Goal: Task Accomplishment & Management: Use online tool/utility

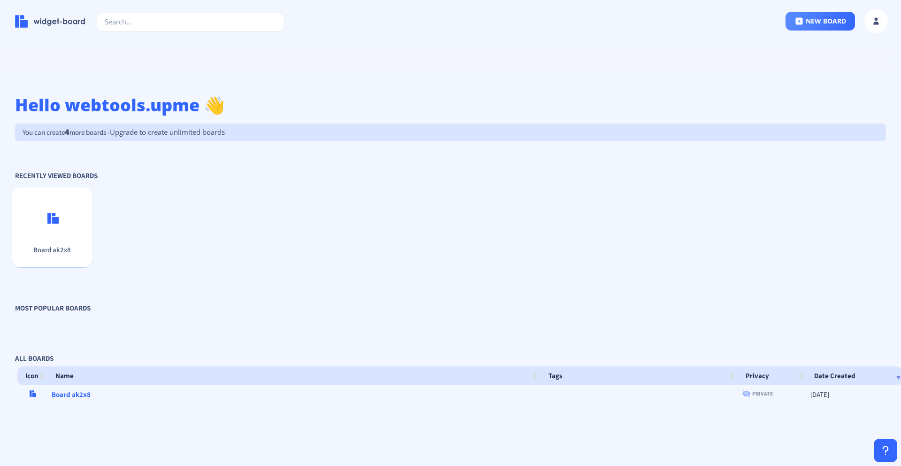
click at [74, 396] on td "Board ak2x8" at bounding box center [293, 394] width 493 height 18
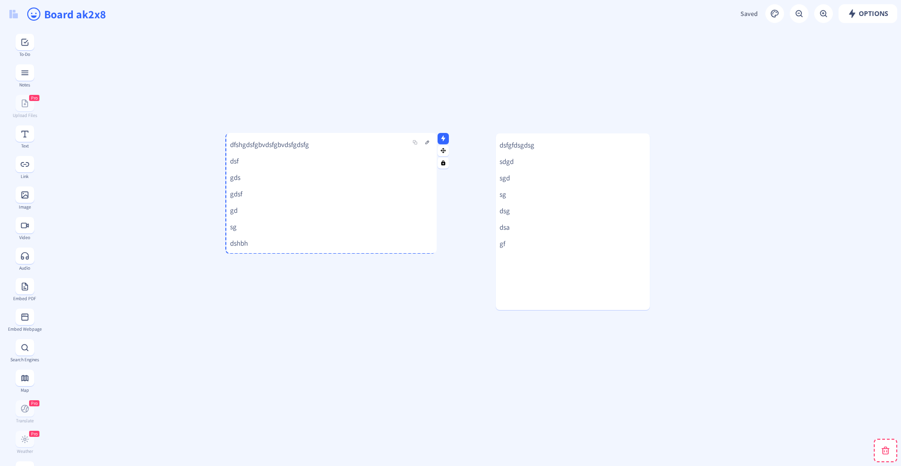
drag, startPoint x: 281, startPoint y: 157, endPoint x: 329, endPoint y: 164, distance: 48.0
click at [329, 173] on p "gds" at bounding box center [331, 177] width 203 height 9
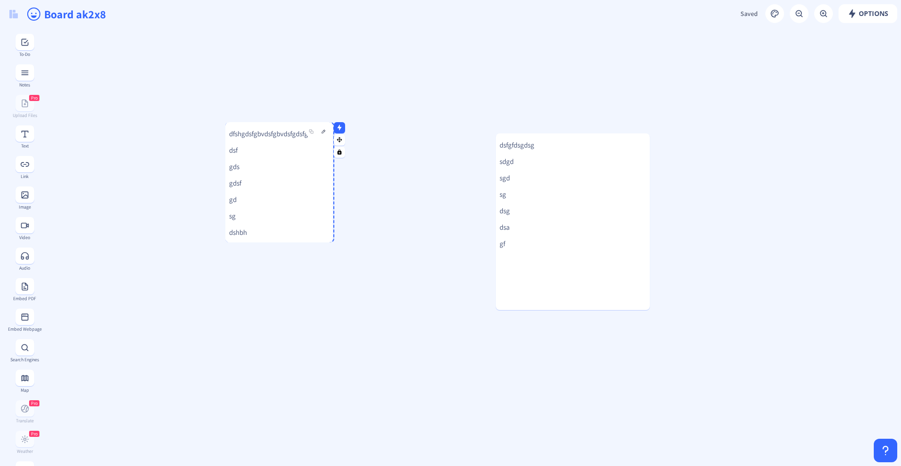
drag, startPoint x: 432, startPoint y: 184, endPoint x: 330, endPoint y: 187, distance: 102.9
click at [330, 187] on div at bounding box center [330, 182] width 5 height 120
drag, startPoint x: 302, startPoint y: 241, endPoint x: 302, endPoint y: 200, distance: 40.8
click at [302, 200] on div at bounding box center [279, 200] width 109 height 2
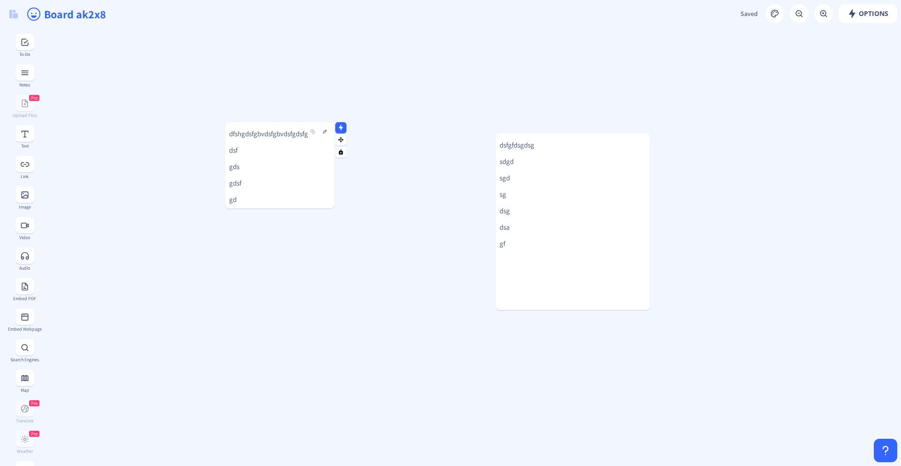
click at [295, 159] on div "dfshgdsfgbvdsfgbvdsfgdsfg dsf gds gdsf gd sg dshbh ghj g hjmkg" at bounding box center [279, 165] width 109 height 86
click at [345, 127] on nb-icon at bounding box center [340, 127] width 9 height 9
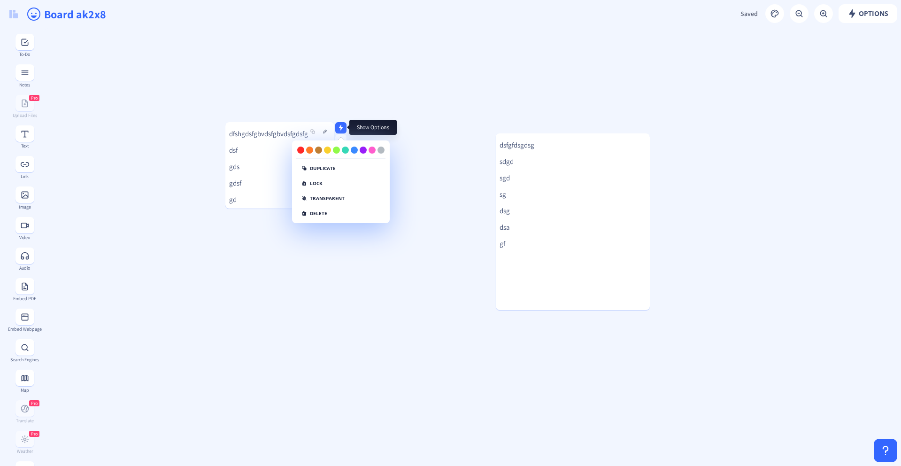
click at [345, 127] on nb-icon at bounding box center [340, 127] width 9 height 9
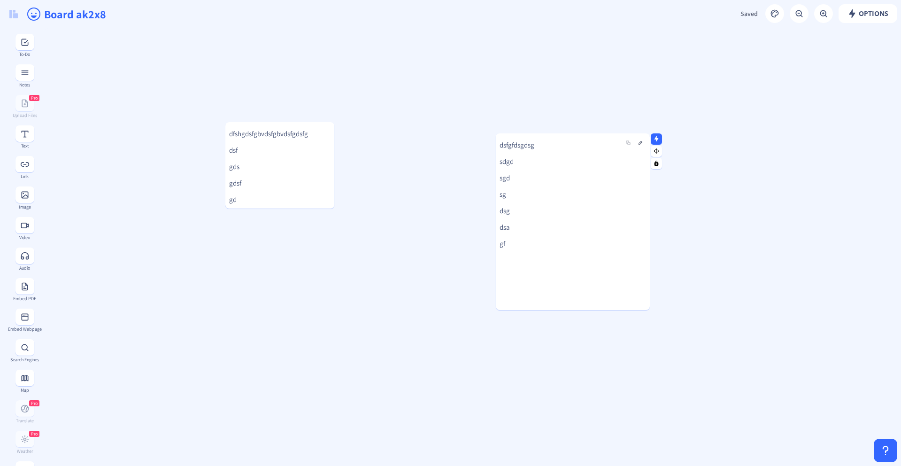
click at [518, 177] on p "sgd" at bounding box center [572, 177] width 146 height 9
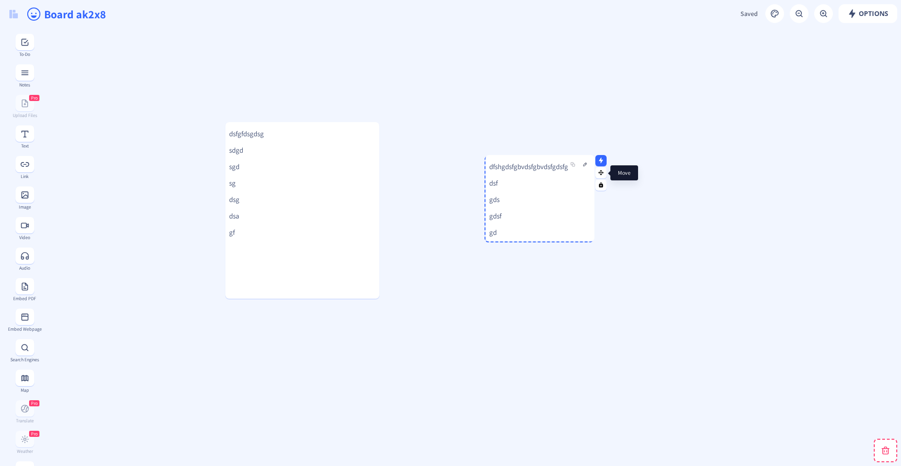
drag, startPoint x: 340, startPoint y: 140, endPoint x: 600, endPoint y: 173, distance: 262.1
click at [600, 173] on rect at bounding box center [601, 172] width 6 height 6
click at [332, 210] on div "dsfgfdsgdsg sdgd sgd sg dsg dsa gf" at bounding box center [302, 210] width 154 height 177
click at [20, 73] on rect at bounding box center [24, 72] width 9 height 9
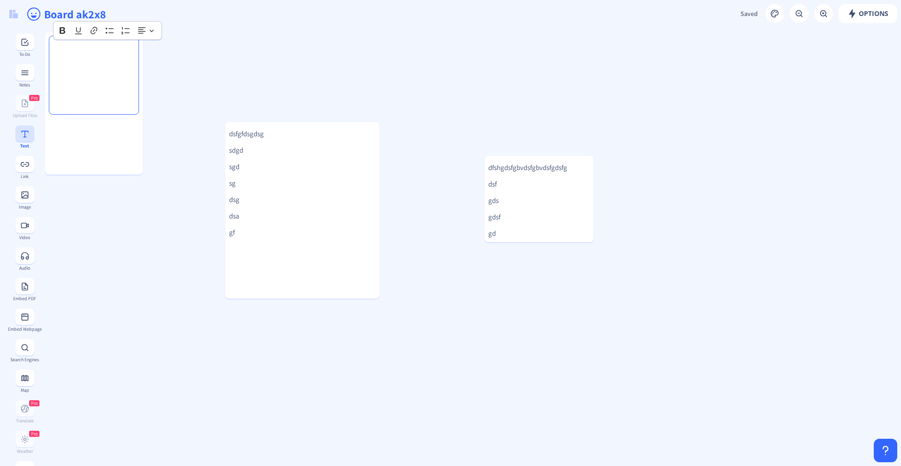
click at [24, 138] on rect at bounding box center [24, 133] width 9 height 9
